Goal: Complete application form

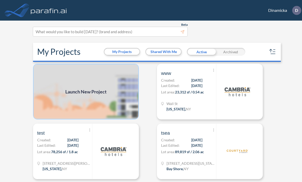
click at [87, 84] on img at bounding box center [86, 92] width 106 height 56
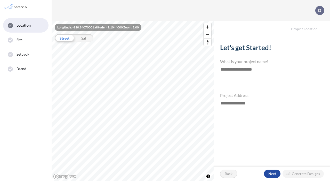
drag, startPoint x: 249, startPoint y: 127, endPoint x: 252, endPoint y: 90, distance: 37.5
click at [248, 119] on div "Let's get Started! What is your project name? Project Address" at bounding box center [272, 93] width 116 height 120
click at [247, 71] on input "text" at bounding box center [268, 69] width 97 height 7
type input "***"
click at [229, 104] on input "text" at bounding box center [268, 103] width 97 height 7
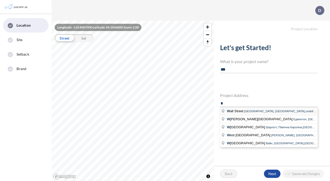
click at [232, 111] on span "W all Street" at bounding box center [235, 111] width 17 height 4
type input "**********"
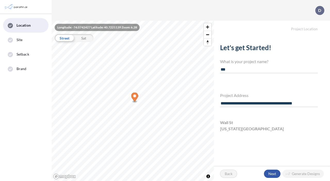
click at [272, 171] on div "button" at bounding box center [272, 173] width 17 height 8
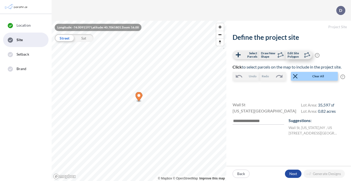
click at [294, 55] on span "Edit Site Polygon" at bounding box center [294, 54] width 15 height 7
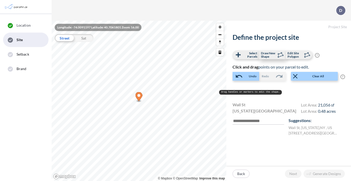
click at [264, 52] on span "Draw New Shape" at bounding box center [268, 54] width 15 height 7
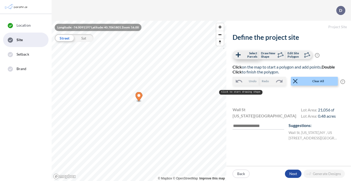
click at [250, 55] on span "Select Parcels" at bounding box center [249, 54] width 15 height 7
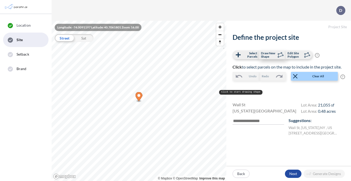
click at [278, 56] on ellipse at bounding box center [278, 56] width 1 height 1
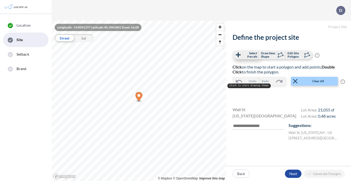
click at [252, 58] on span "Select Parcels" at bounding box center [249, 54] width 15 height 7
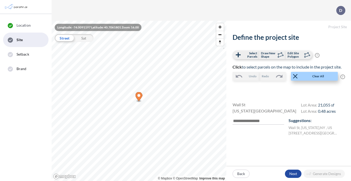
click at [301, 76] on span "Clear All" at bounding box center [318, 76] width 38 height 5
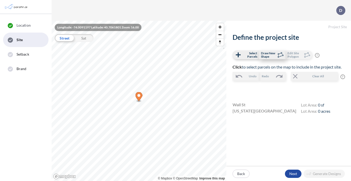
click at [274, 55] on span "Draw New Shape" at bounding box center [268, 54] width 15 height 7
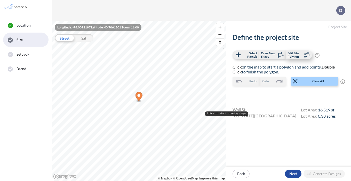
click at [288, 53] on span "Edit Site Polygon" at bounding box center [294, 54] width 15 height 7
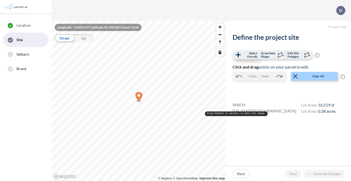
click at [246, 54] on span "Select Parcels" at bounding box center [249, 54] width 15 height 7
click at [293, 169] on div "Back Next Generate Designs" at bounding box center [288, 173] width 125 height 14
click at [293, 173] on div "button" at bounding box center [293, 173] width 17 height 8
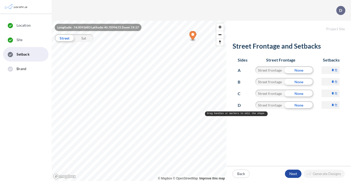
click at [301, 145] on form "Project Site Street Frontage and Setbacks Sides Street Frontage Setbacks A Stre…" at bounding box center [288, 101] width 125 height 160
click at [290, 172] on div "button" at bounding box center [293, 173] width 17 height 8
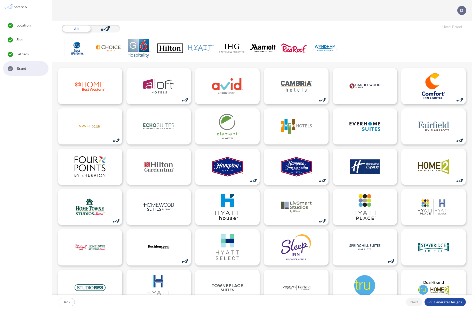
click at [20, 4] on img at bounding box center [16, 7] width 25 height 10
